Goal: Find specific page/section: Find specific page/section

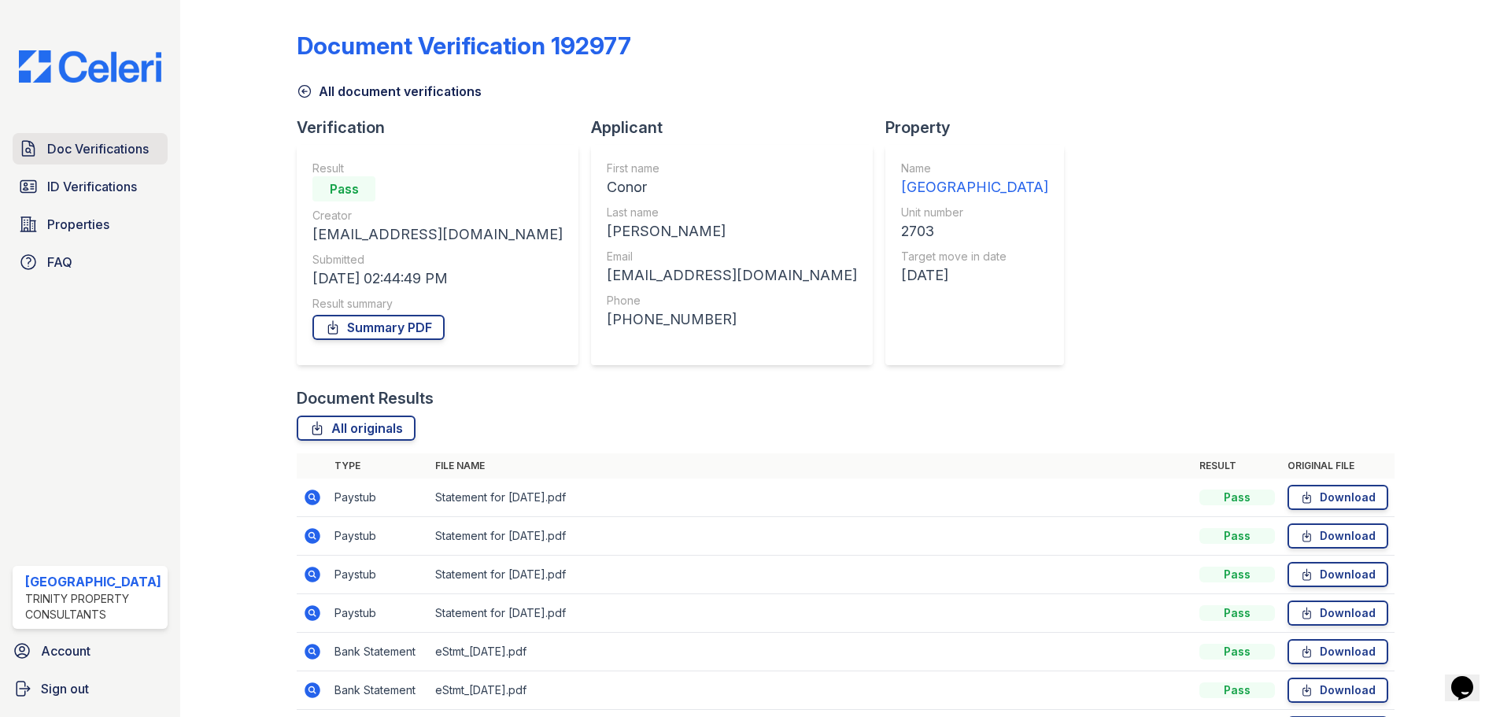
click at [109, 146] on span "Doc Verifications" at bounding box center [98, 148] width 102 height 19
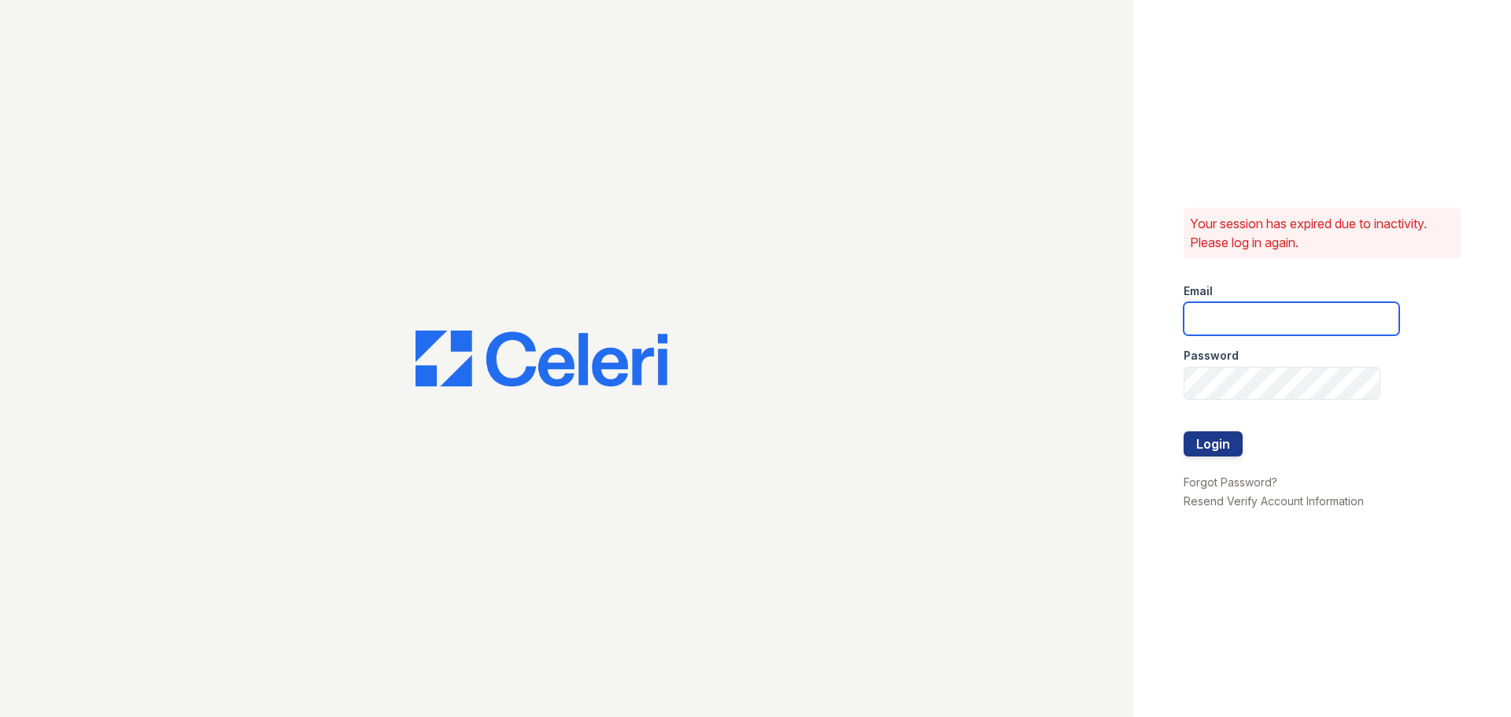
type input "arrivestreetervilleleasing@trinity-pm.com"
click at [1212, 445] on button "Login" at bounding box center [1213, 443] width 59 height 25
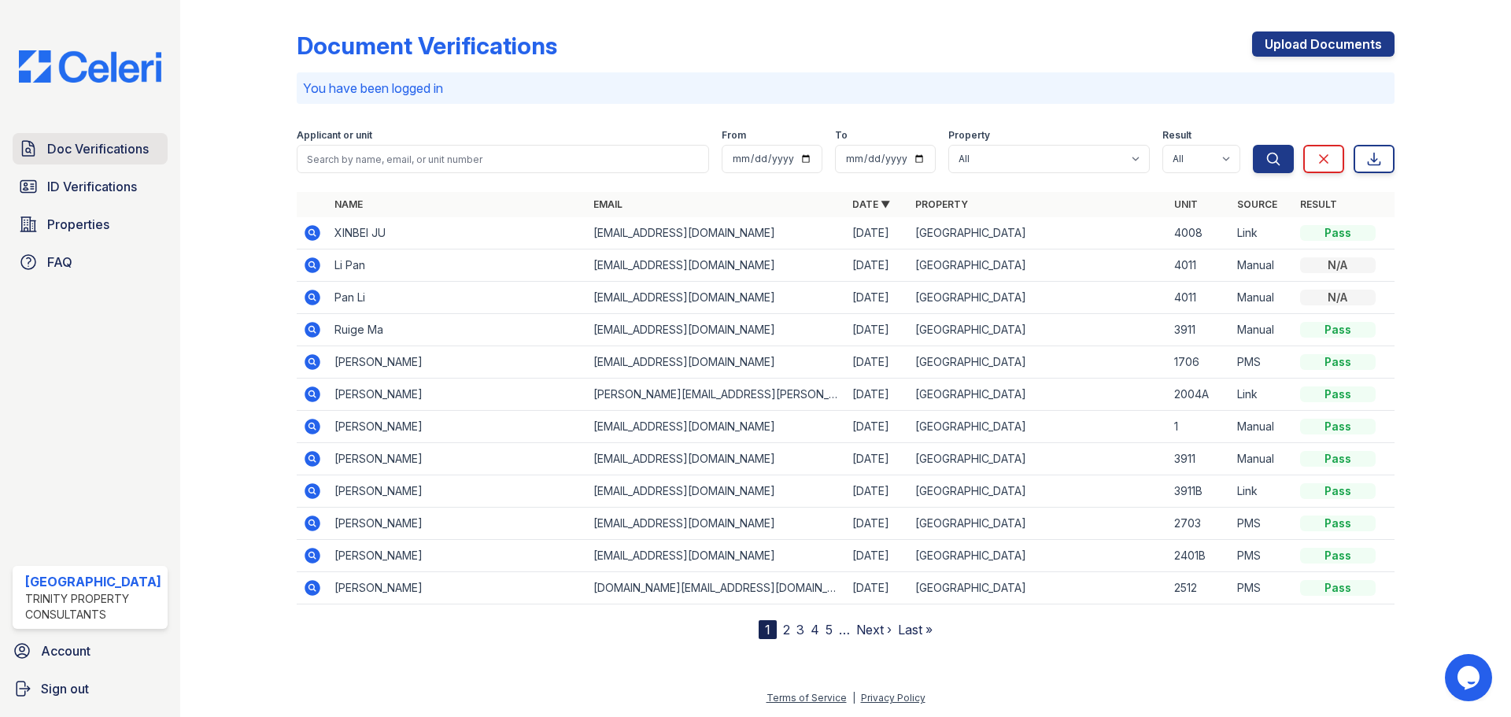
click at [79, 159] on link "Doc Verifications" at bounding box center [90, 148] width 155 height 31
